Goal: Task Accomplishment & Management: Complete application form

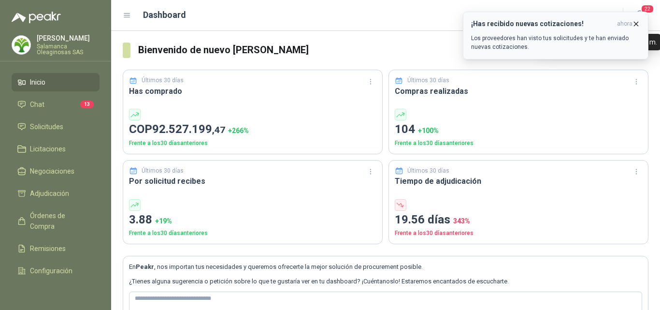
click at [631, 23] on span "ahora" at bounding box center [624, 24] width 15 height 8
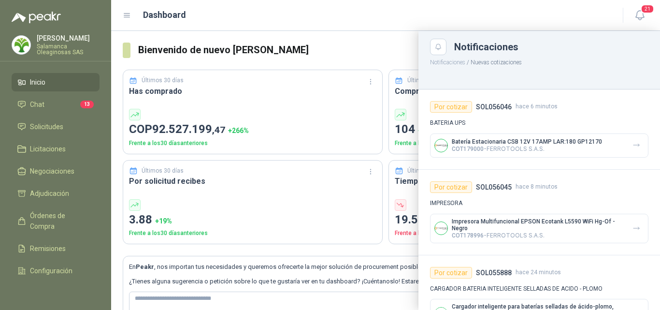
click at [299, 120] on div at bounding box center [385, 170] width 549 height 279
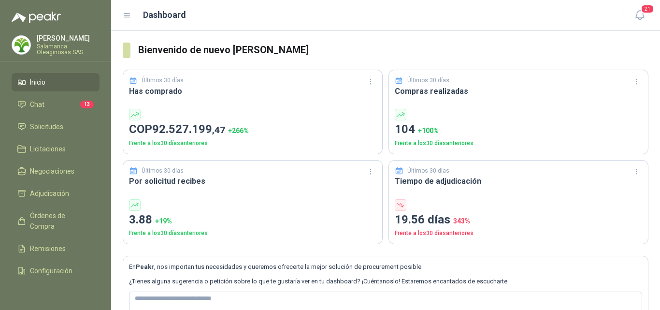
click at [55, 78] on li "Inicio" at bounding box center [55, 82] width 76 height 11
click at [58, 121] on span "Solicitudes" at bounding box center [46, 126] width 33 height 11
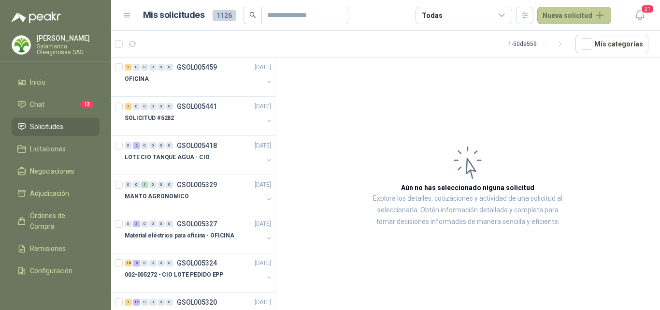
click at [581, 20] on button "Nueva solicitud" at bounding box center [574, 15] width 74 height 17
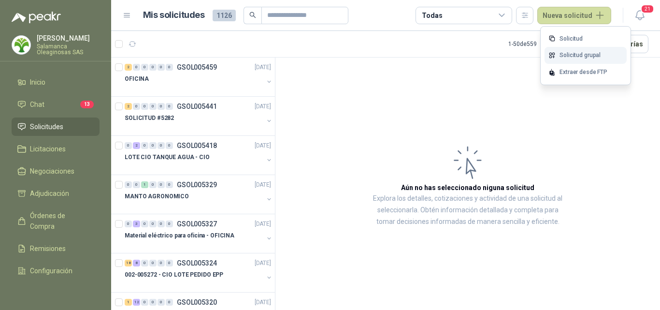
click at [586, 57] on link "Solicitud grupal" at bounding box center [585, 55] width 82 height 17
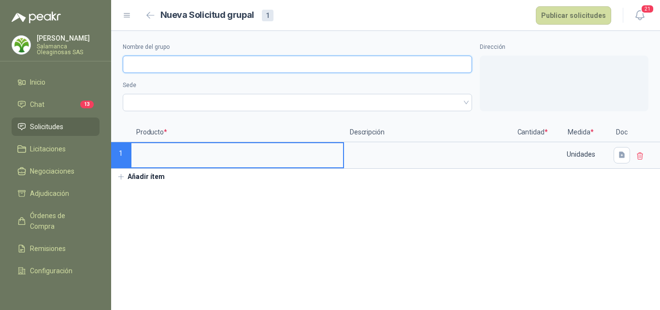
click at [170, 63] on input "Nombre del grupo" at bounding box center [297, 64] width 349 height 17
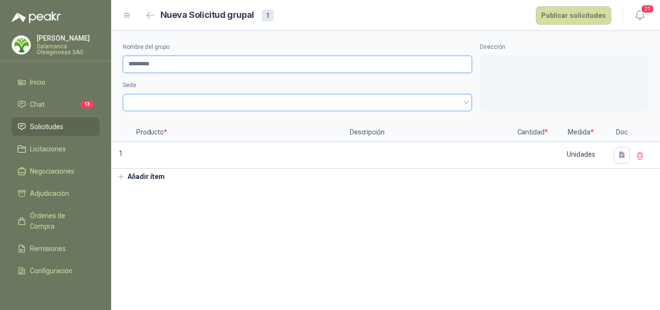
click at [169, 103] on span at bounding box center [297, 102] width 338 height 14
type input "*********"
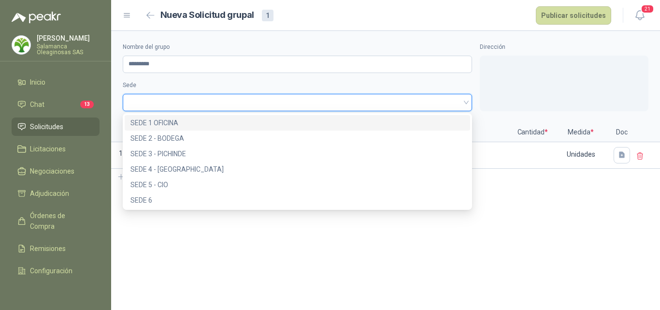
click at [176, 126] on div "SEDE 1 OFICINA" at bounding box center [297, 122] width 334 height 11
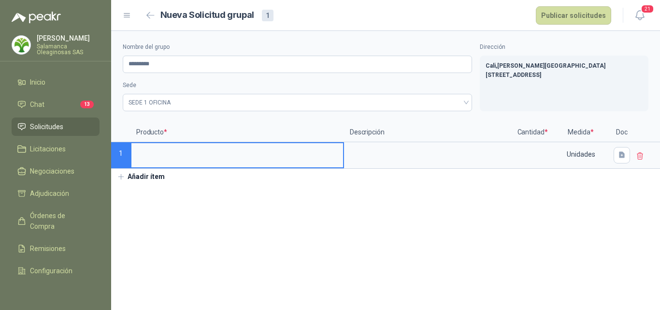
click at [158, 146] on input at bounding box center [236, 152] width 211 height 19
click at [248, 154] on input "**********" at bounding box center [236, 152] width 211 height 19
type input "**********"
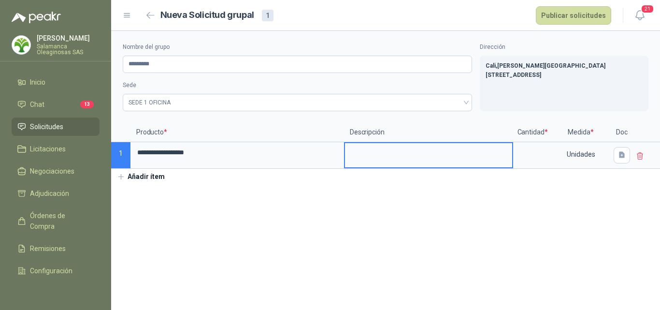
click at [382, 159] on textarea at bounding box center [428, 154] width 167 height 22
type textarea "*"
type textarea "**"
type textarea "***"
type textarea "****"
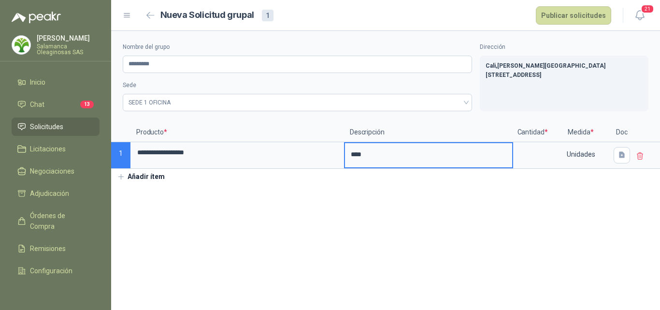
type textarea "*****"
type textarea "******"
click at [527, 154] on input at bounding box center [532, 152] width 37 height 19
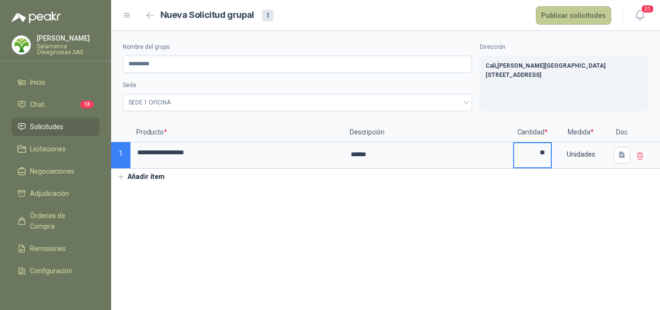
type input "**"
click at [598, 21] on button "Publicar solicitudes" at bounding box center [572, 15] width 75 height 18
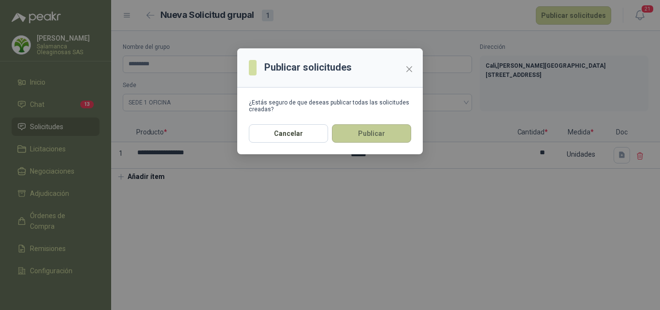
click at [376, 134] on button "Publicar" at bounding box center [371, 133] width 79 height 18
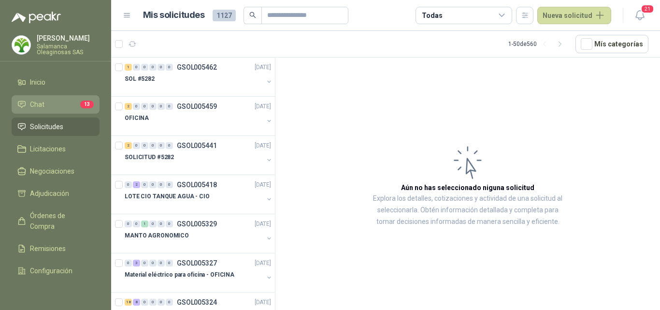
click at [63, 105] on li "Chat 13" at bounding box center [55, 104] width 76 height 11
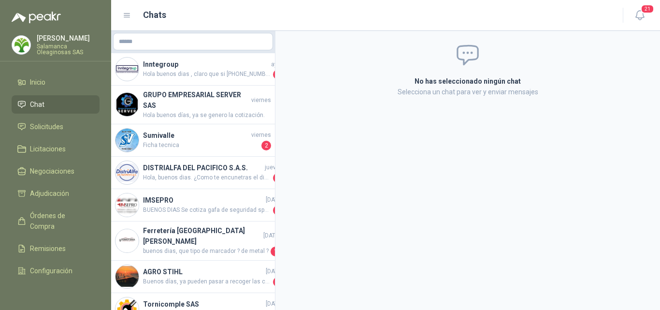
click at [61, 106] on li "Chat" at bounding box center [55, 104] width 76 height 11
click at [64, 128] on li "Solicitudes" at bounding box center [55, 126] width 76 height 11
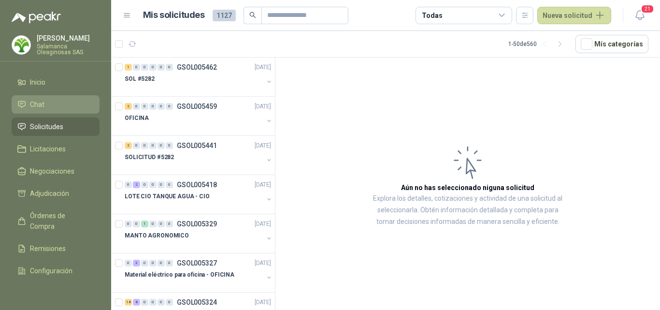
click at [55, 101] on li "Chat" at bounding box center [55, 104] width 76 height 11
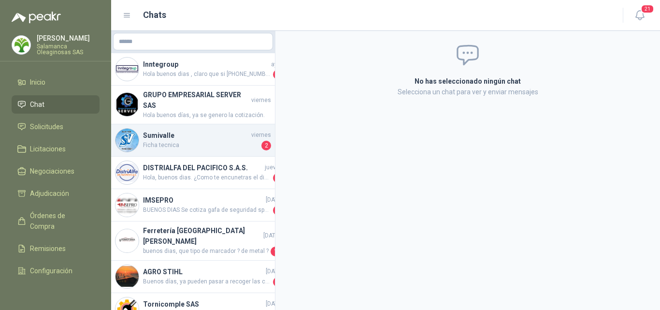
click at [167, 132] on h4 "Sumivalle" at bounding box center [196, 135] width 106 height 11
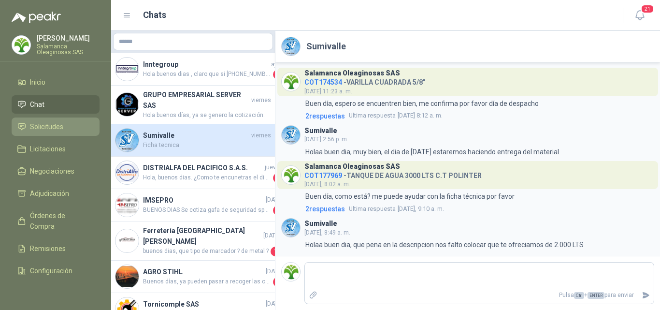
click at [56, 128] on span "Solicitudes" at bounding box center [46, 126] width 33 height 11
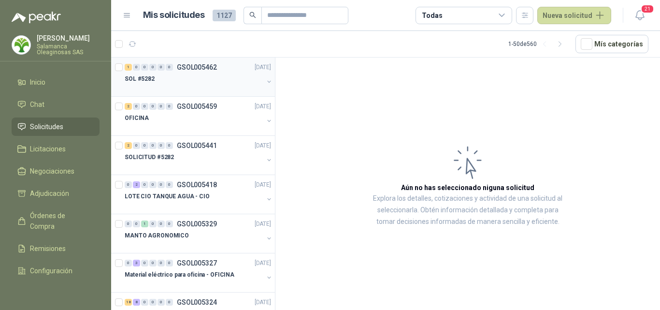
click at [177, 89] on div at bounding box center [194, 89] width 139 height 8
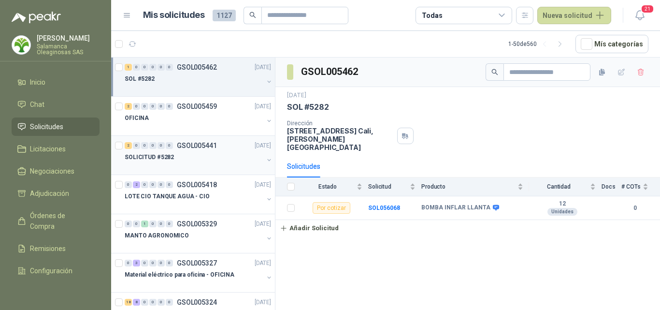
click at [195, 165] on div at bounding box center [194, 167] width 139 height 8
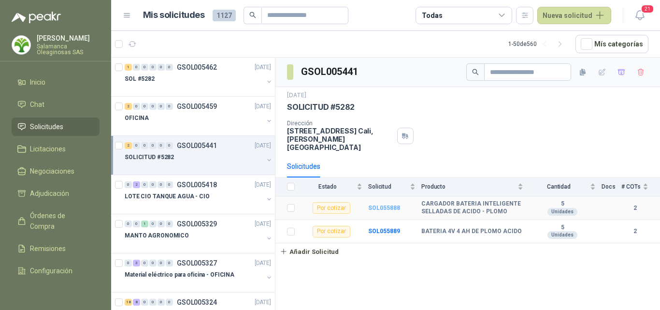
click at [384, 204] on b "SOL055888" at bounding box center [384, 207] width 32 height 7
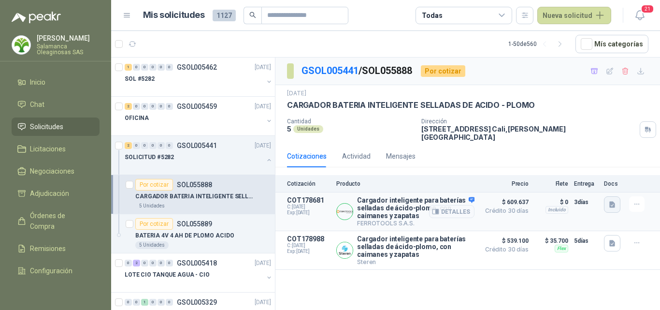
click at [610, 201] on icon "button" at bounding box center [612, 204] width 6 height 6
click at [588, 167] on button "image.png" at bounding box center [593, 166] width 42 height 10
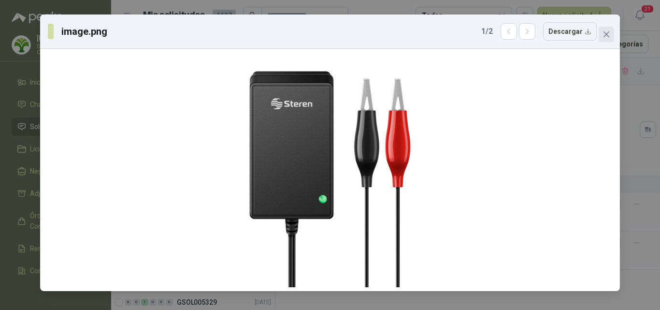
click at [608, 38] on icon "close" at bounding box center [606, 34] width 8 height 8
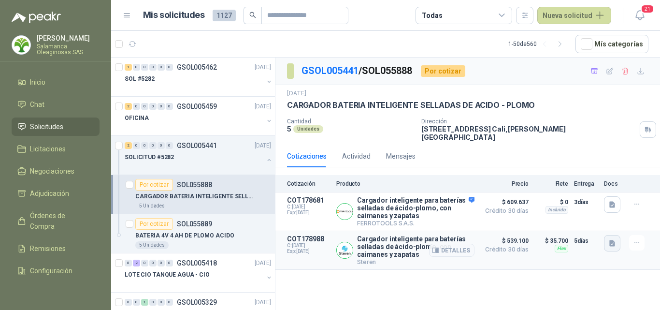
click at [612, 240] on icon "button" at bounding box center [612, 243] width 6 height 6
click at [592, 214] on button "image.png" at bounding box center [593, 216] width 42 height 10
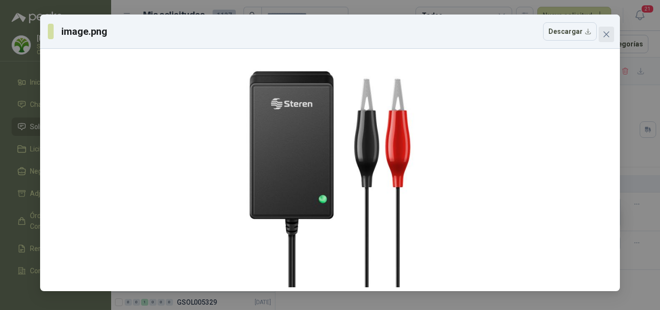
click at [603, 39] on button "Close" at bounding box center [605, 34] width 15 height 15
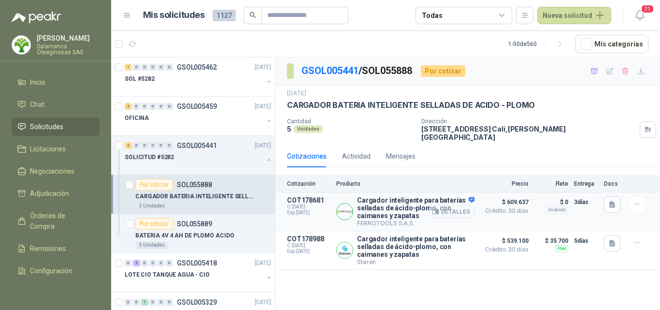
click at [459, 205] on button "Detalles" at bounding box center [451, 211] width 45 height 13
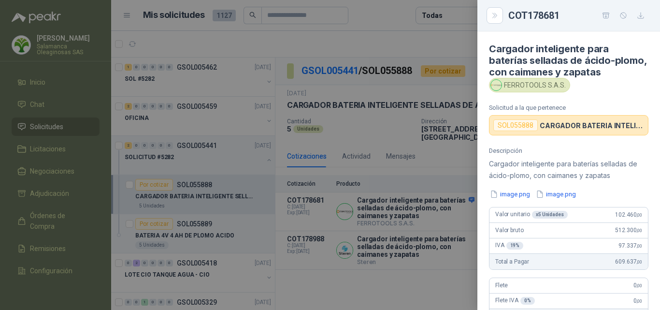
click at [641, 224] on div "Descripción Cargador inteligente para baterías selladas de ácido-plomo, con cai…" at bounding box center [568, 268] width 183 height 242
click at [539, 193] on icon "button" at bounding box center [539, 194] width 8 height 8
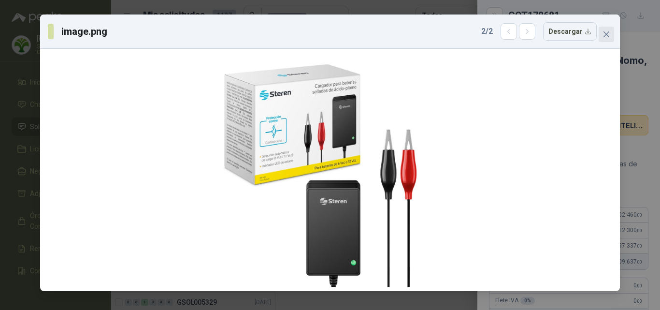
click at [606, 38] on button "Close" at bounding box center [605, 34] width 15 height 15
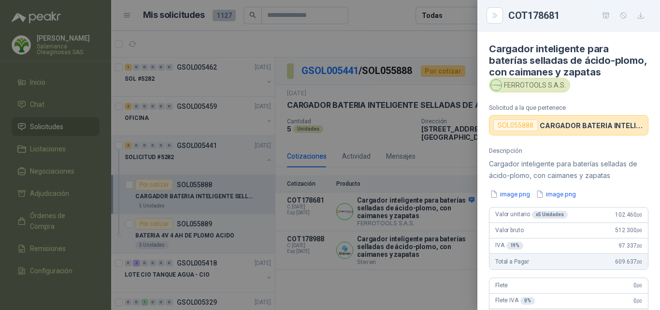
click at [418, 235] on div at bounding box center [330, 155] width 660 height 310
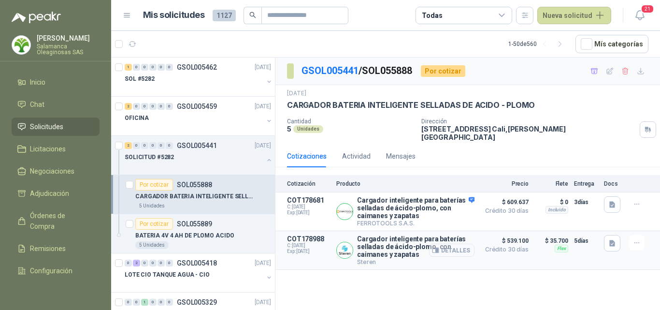
click at [463, 243] on button "Detalles" at bounding box center [451, 249] width 45 height 13
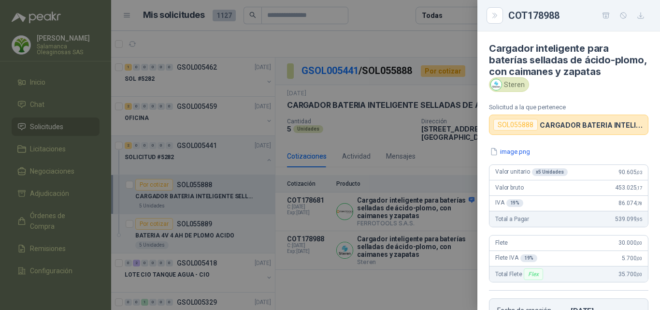
scroll to position [0, 0]
click at [415, 199] on div at bounding box center [330, 155] width 660 height 310
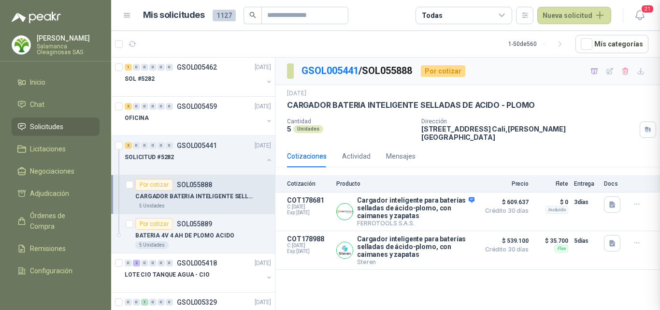
scroll to position [198, 0]
click at [456, 207] on button "Detalles" at bounding box center [451, 211] width 45 height 13
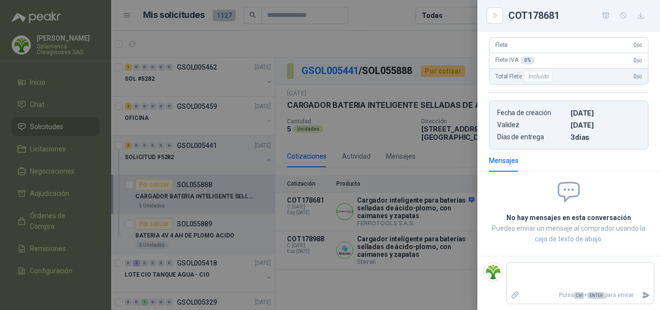
scroll to position [47, 0]
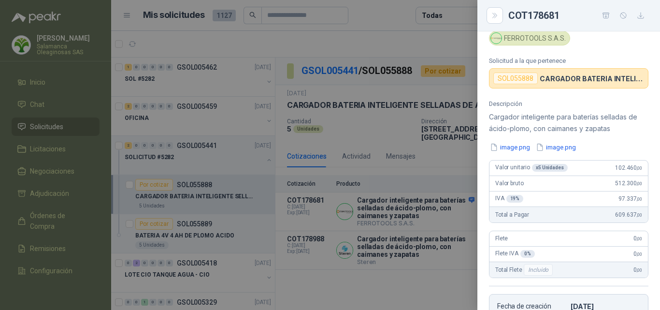
click at [641, 218] on div "Descripción Cargador inteligente para baterías selladas de ácido-plomo, con cai…" at bounding box center [568, 221] width 183 height 242
click at [445, 229] on div at bounding box center [330, 155] width 660 height 310
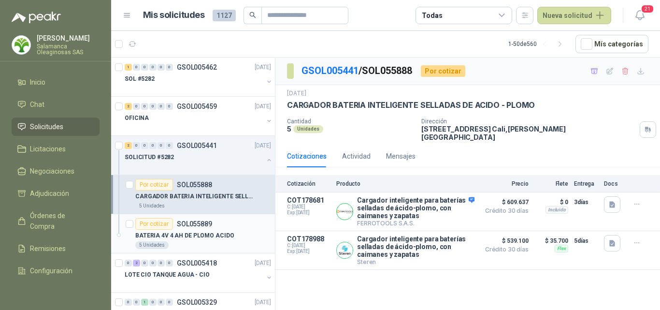
click at [187, 233] on p "BATERIA 4V 4 AH DE PLOMO ACIDO" at bounding box center [184, 235] width 99 height 9
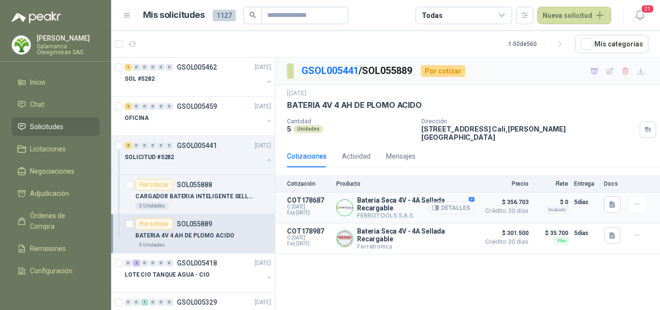
click at [451, 201] on button "Detalles" at bounding box center [451, 207] width 45 height 13
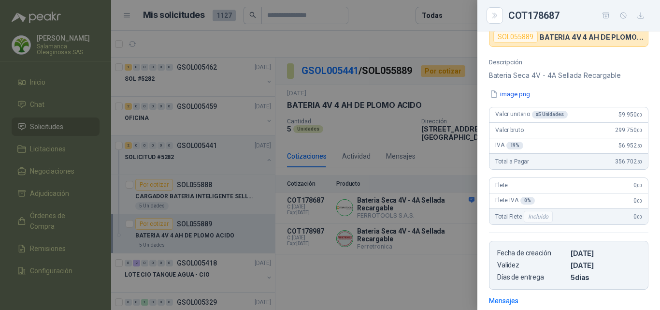
scroll to position [19, 0]
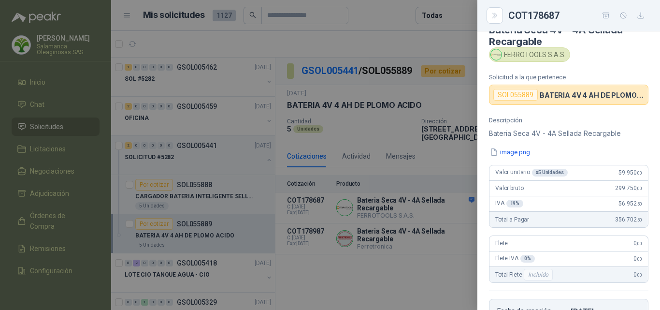
click at [646, 195] on div "Descripción Bateria Seca 4V - 4A Sellada Recargable image.png Valor unitario x …" at bounding box center [568, 231] width 183 height 231
click at [400, 238] on div at bounding box center [330, 155] width 660 height 310
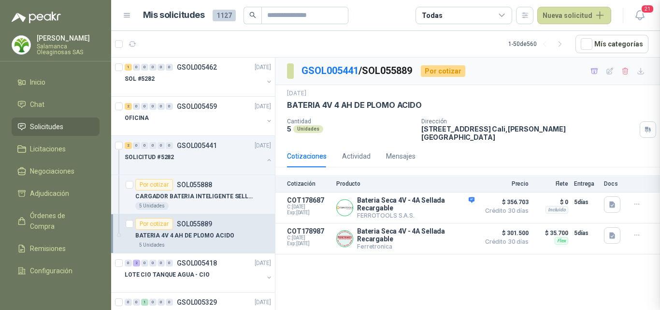
scroll to position [217, 0]
click at [451, 237] on button "Detalles" at bounding box center [451, 238] width 45 height 13
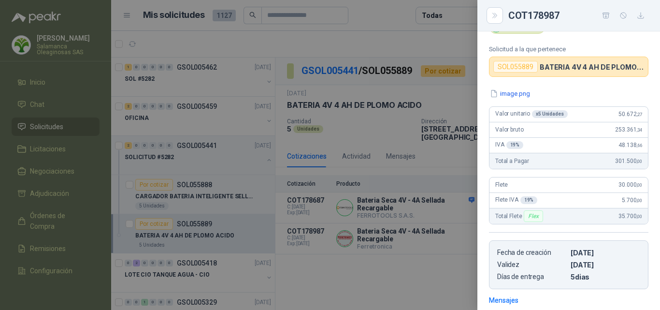
scroll to position [42, 0]
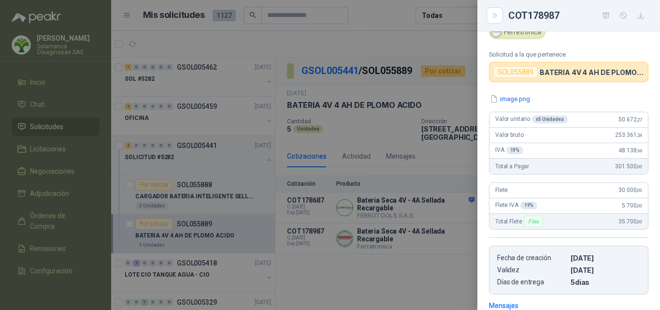
click at [440, 240] on div at bounding box center [330, 155] width 660 height 310
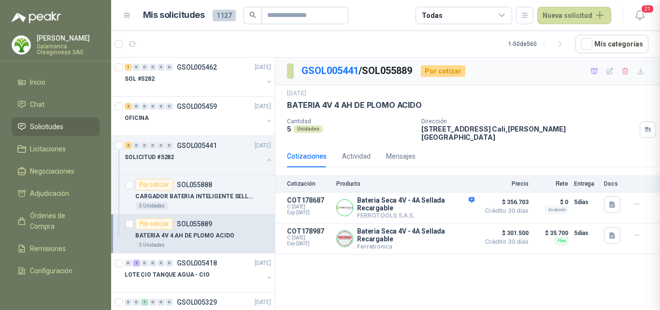
scroll to position [186, 0]
click at [199, 195] on p "CARGADOR BATERIA INTELIGENTE SELLADAS DE ACIDO - PLOMO" at bounding box center [195, 196] width 120 height 9
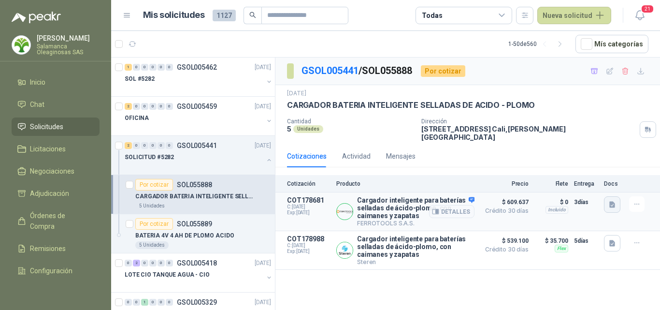
click at [608, 202] on button "button" at bounding box center [612, 204] width 16 height 16
click at [592, 169] on button "image.png" at bounding box center [593, 166] width 42 height 10
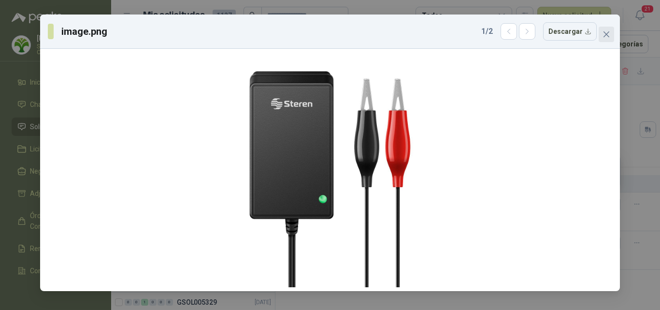
click at [609, 31] on icon "close" at bounding box center [606, 34] width 8 height 8
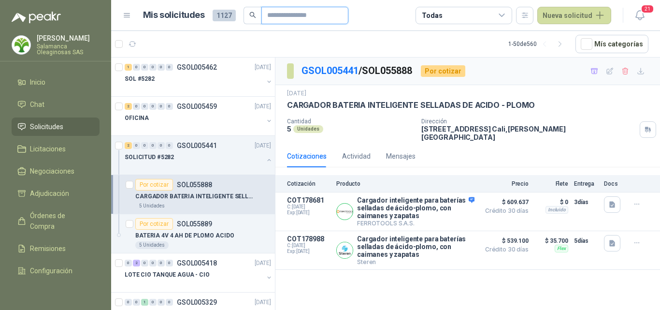
click at [277, 15] on input "text" at bounding box center [301, 15] width 68 height 16
type input "*******"
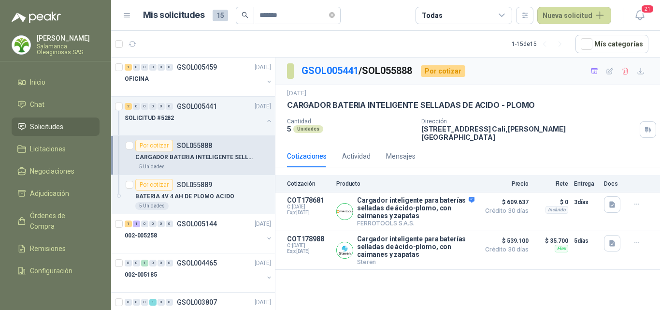
click at [209, 161] on p "CARGADOR BATERIA INTELIGENTE SELLADAS DE ACIDO - PLOMO" at bounding box center [195, 157] width 120 height 9
click at [205, 200] on p "BATERIA 4V 4 AH DE PLOMO ACIDO" at bounding box center [184, 196] width 99 height 9
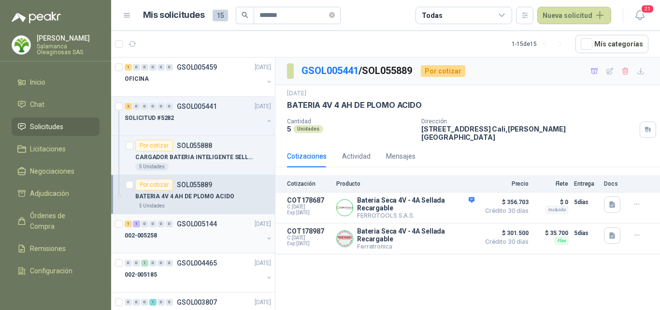
click at [200, 231] on div "002-005258" at bounding box center [194, 235] width 139 height 12
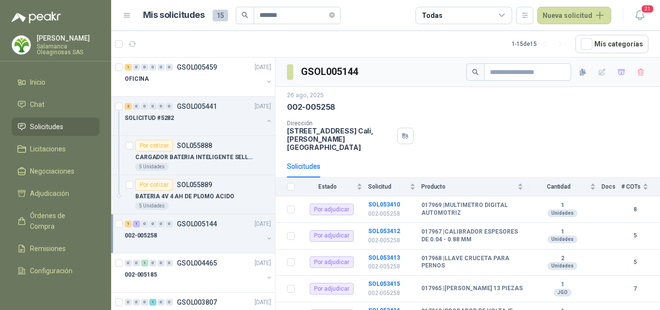
scroll to position [48, 0]
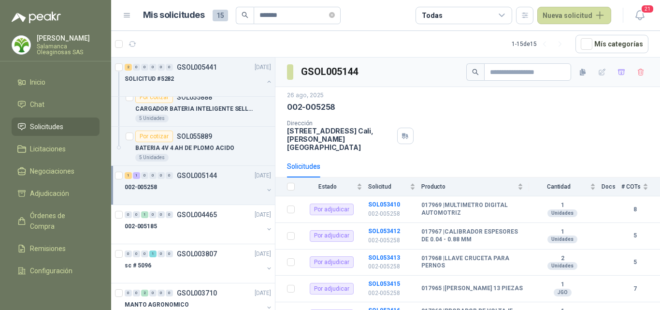
click at [200, 231] on div "002-005185" at bounding box center [194, 226] width 139 height 12
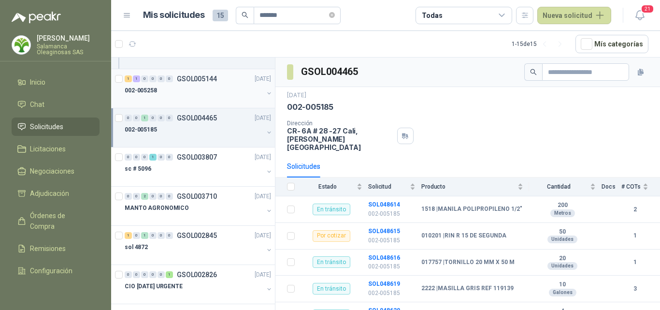
scroll to position [193, 0]
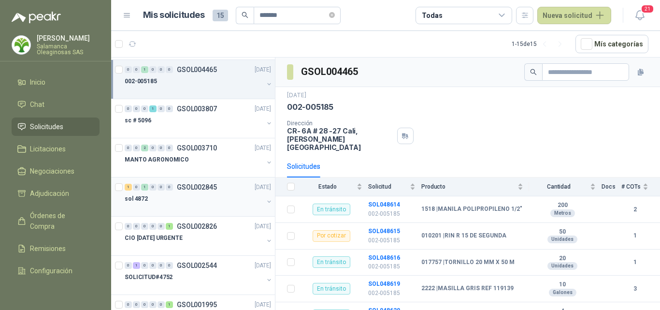
click at [181, 202] on div "sol 4872" at bounding box center [194, 199] width 139 height 12
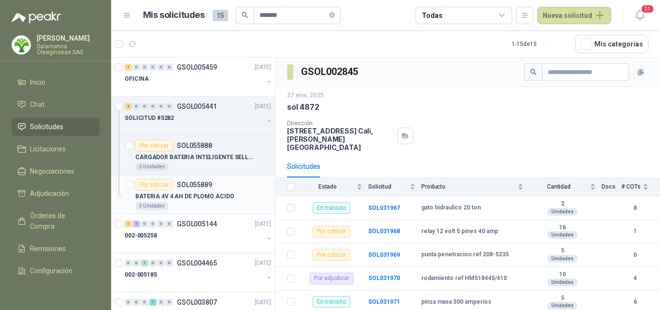
click at [225, 200] on p "BATERIA 4V 4 AH DE PLOMO ACIDO" at bounding box center [184, 196] width 99 height 9
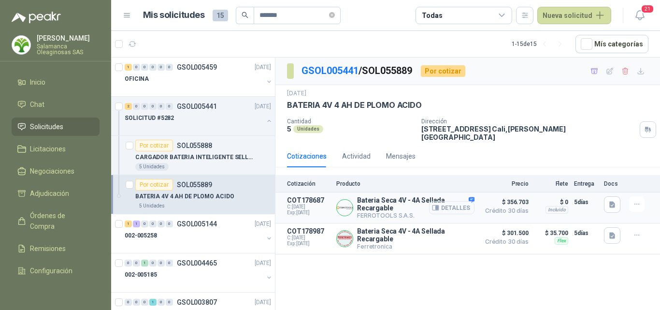
click at [459, 201] on button "Detalles" at bounding box center [451, 207] width 45 height 13
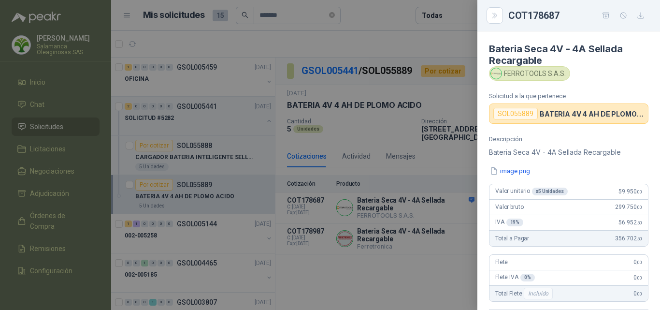
click at [420, 220] on div at bounding box center [330, 155] width 660 height 310
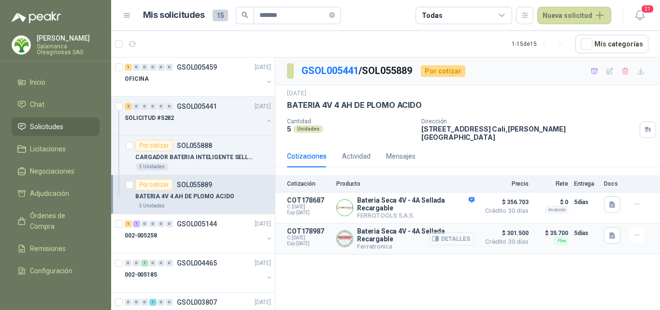
click at [457, 233] on button "Detalles" at bounding box center [451, 238] width 45 height 13
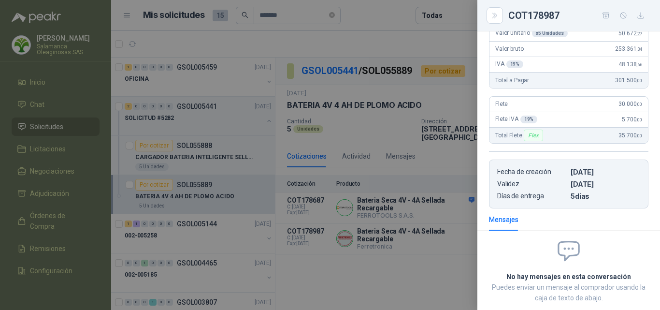
scroll to position [42, 0]
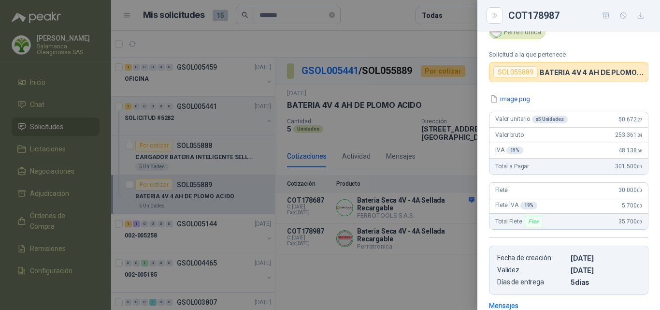
click at [435, 224] on div at bounding box center [330, 155] width 660 height 310
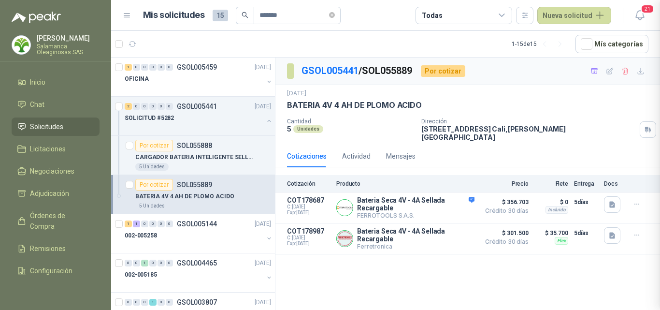
scroll to position [186, 0]
click at [450, 201] on button "Detalles" at bounding box center [451, 207] width 45 height 13
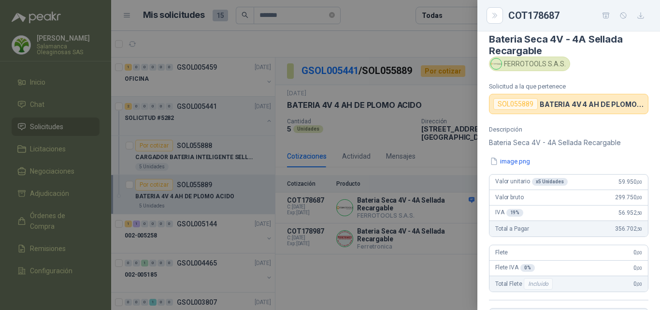
scroll to position [0, 0]
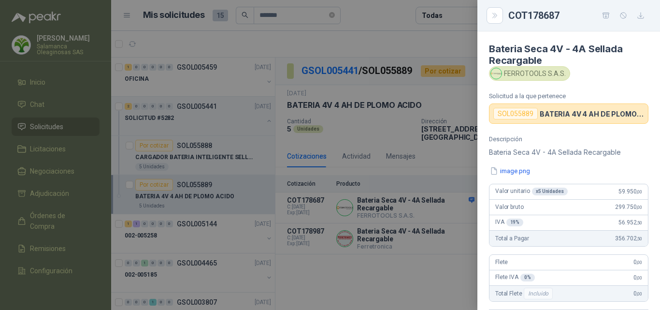
click at [415, 209] on div at bounding box center [330, 155] width 660 height 310
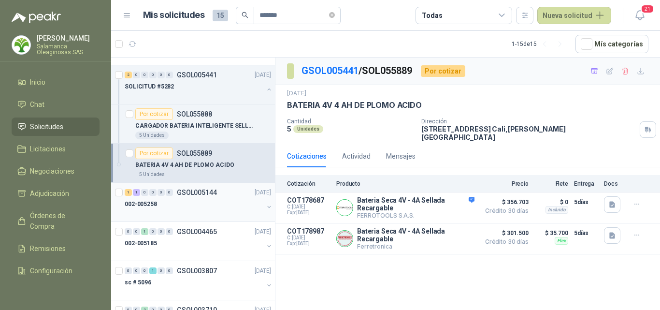
scroll to position [48, 0]
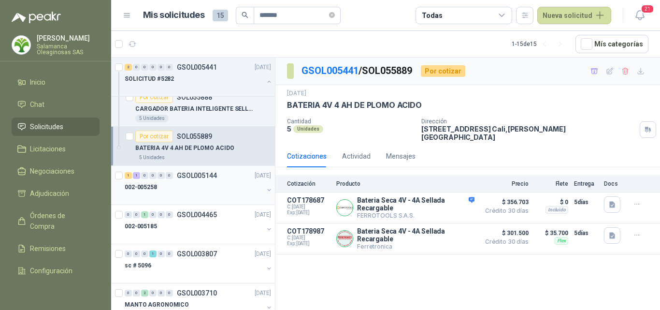
click at [212, 193] on div at bounding box center [194, 197] width 139 height 8
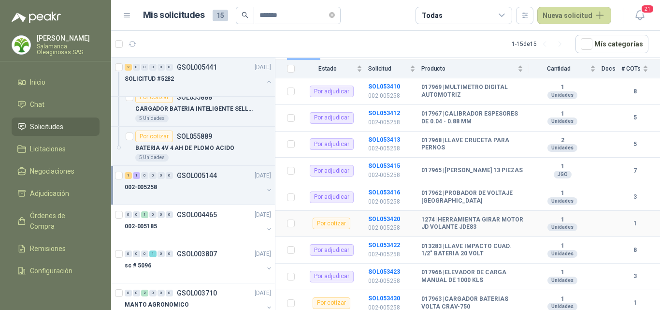
scroll to position [129, 0]
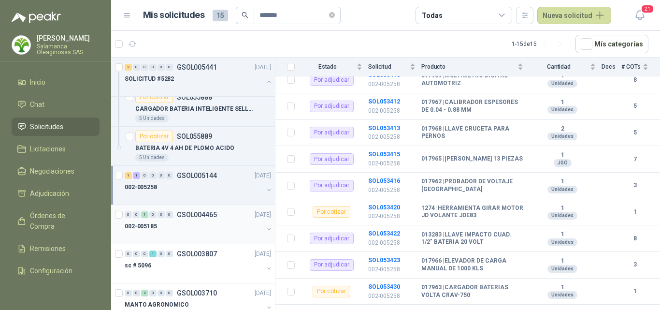
click at [178, 230] on div "002-005185" at bounding box center [194, 226] width 139 height 12
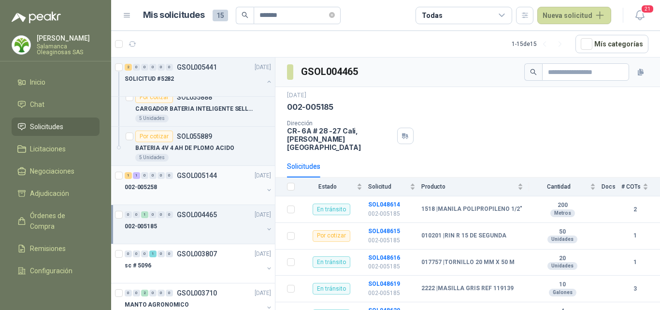
click at [183, 197] on div at bounding box center [194, 197] width 139 height 8
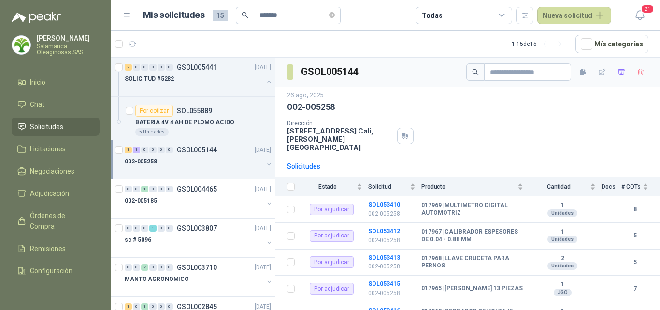
scroll to position [145, 0]
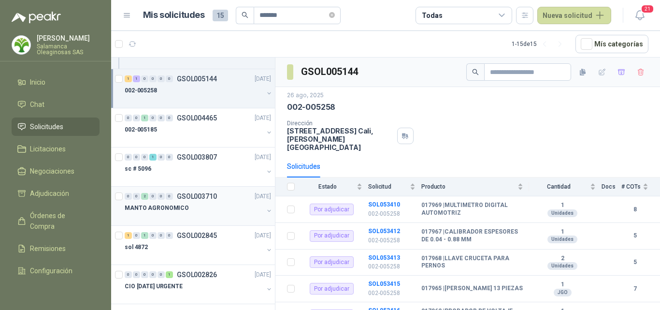
click at [192, 210] on div "MANTO AGRONOMICO" at bounding box center [194, 208] width 139 height 12
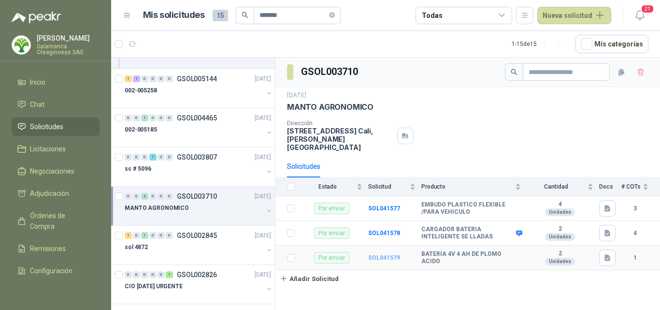
click at [387, 254] on b "SOL041579" at bounding box center [384, 257] width 32 height 7
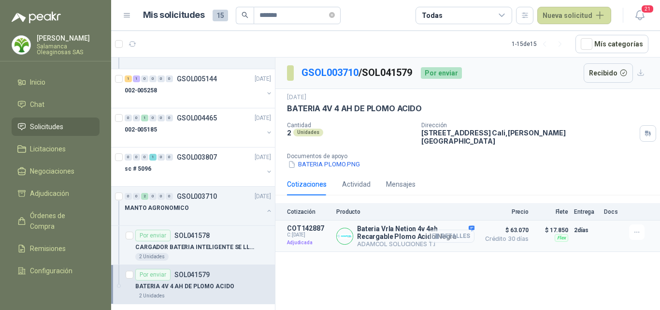
click at [453, 229] on button "Detalles" at bounding box center [451, 235] width 45 height 13
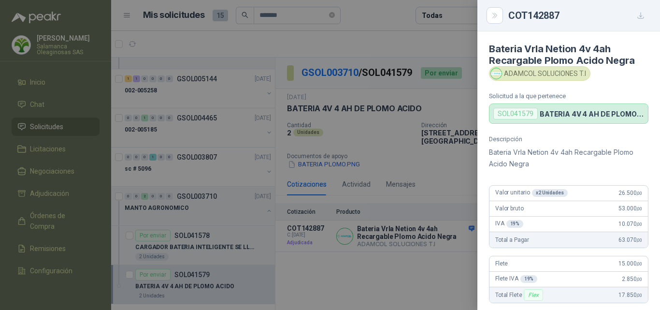
click at [224, 235] on div at bounding box center [330, 155] width 660 height 310
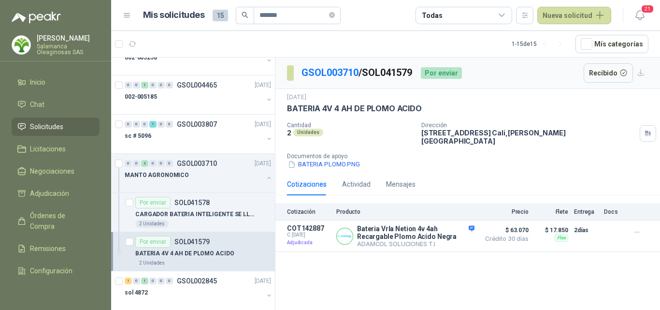
scroll to position [193, 0]
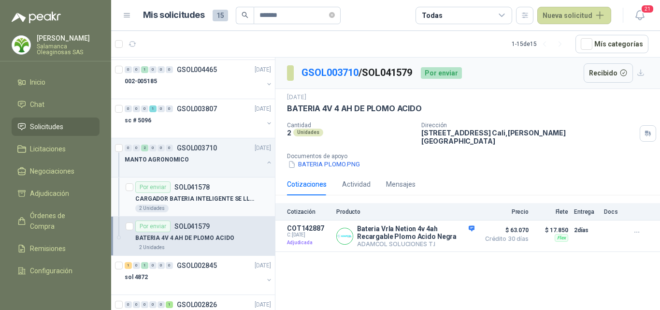
click at [220, 205] on div "2 Unidades" at bounding box center [203, 208] width 136 height 8
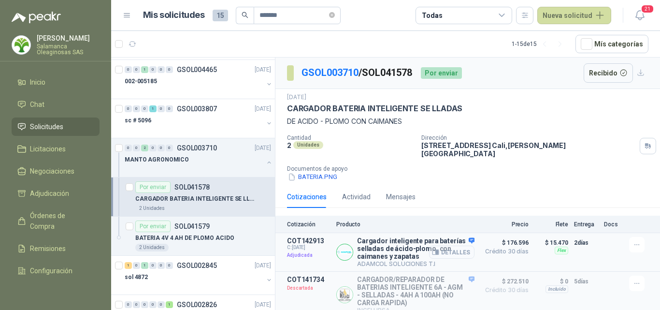
click at [455, 245] on button "Detalles" at bounding box center [451, 251] width 45 height 13
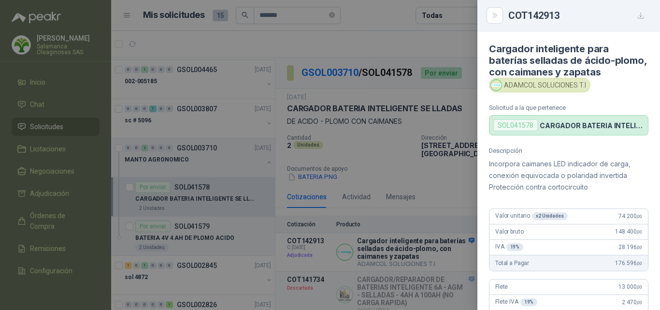
click at [414, 255] on div at bounding box center [330, 155] width 660 height 310
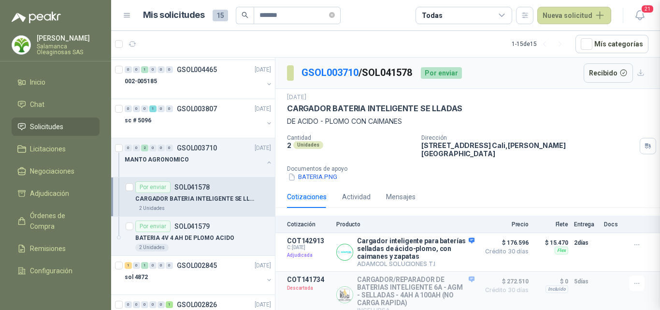
scroll to position [445, 0]
